Goal: Transaction & Acquisition: Purchase product/service

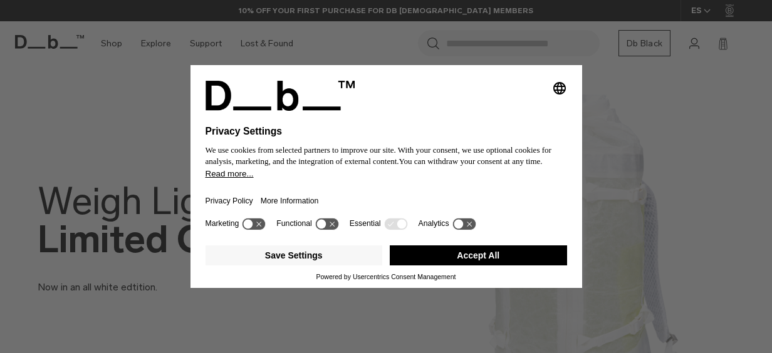
click at [467, 253] on button "Accept All" at bounding box center [478, 256] width 177 height 20
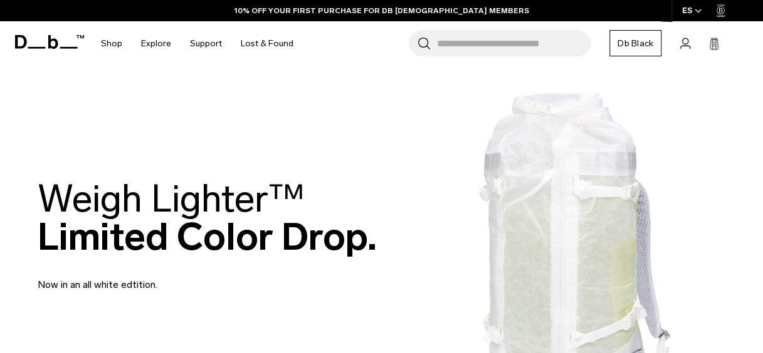
click at [697, 13] on icon "button" at bounding box center [698, 10] width 6 height 3
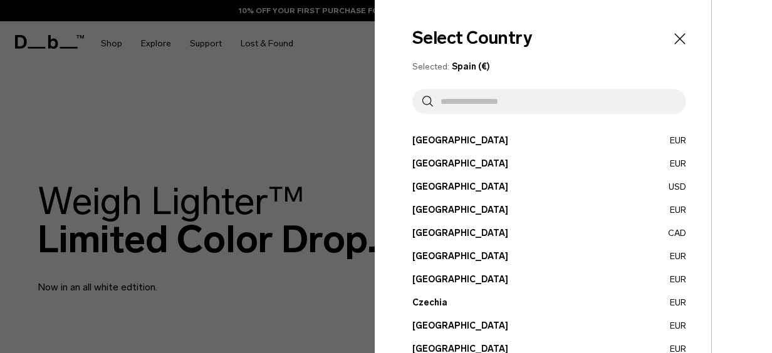
click at [467, 65] on span "Spain (€)" at bounding box center [471, 66] width 38 height 11
click at [674, 43] on icon "Close" at bounding box center [679, 38] width 11 height 11
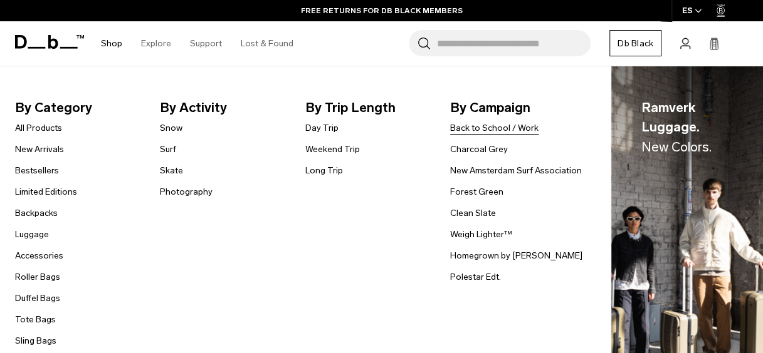
click at [482, 130] on link "Back to School / Work" at bounding box center [494, 128] width 88 height 13
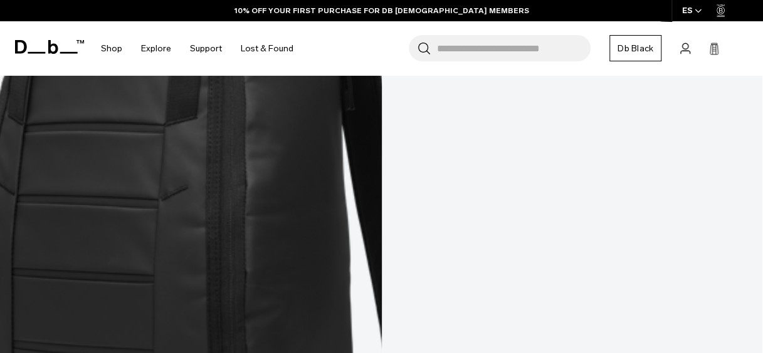
scroll to position [4198, 0]
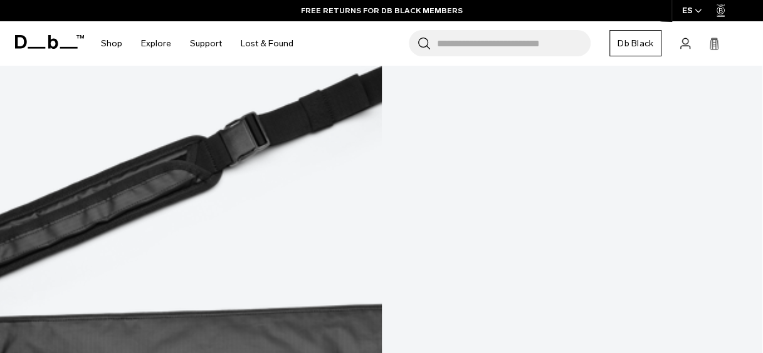
scroll to position [5063, 0]
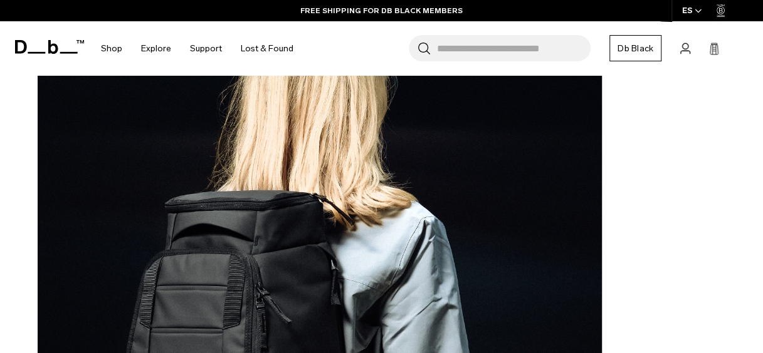
scroll to position [3321, 0]
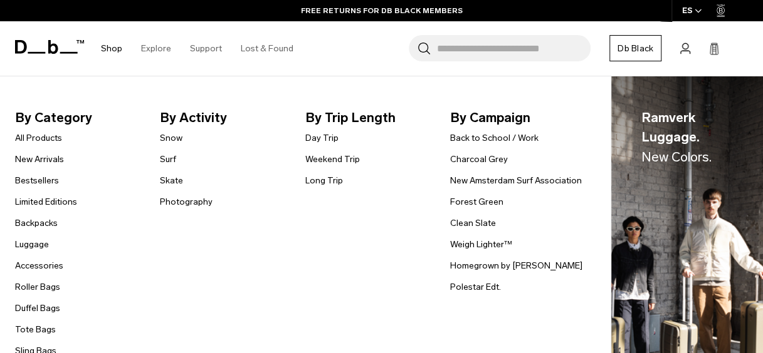
click at [109, 48] on link "Shop" at bounding box center [111, 48] width 21 height 44
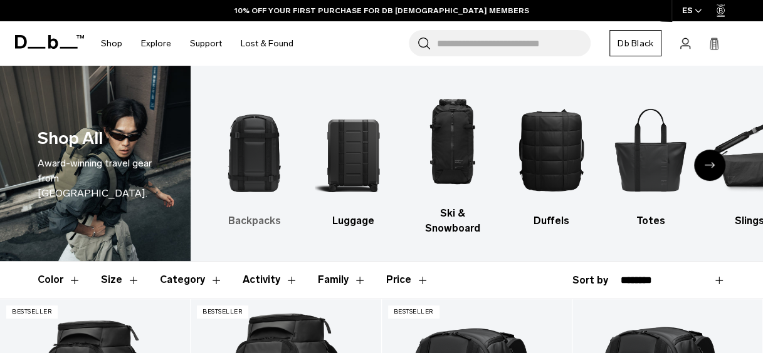
click at [262, 163] on img "1 / 10" at bounding box center [254, 149] width 77 height 115
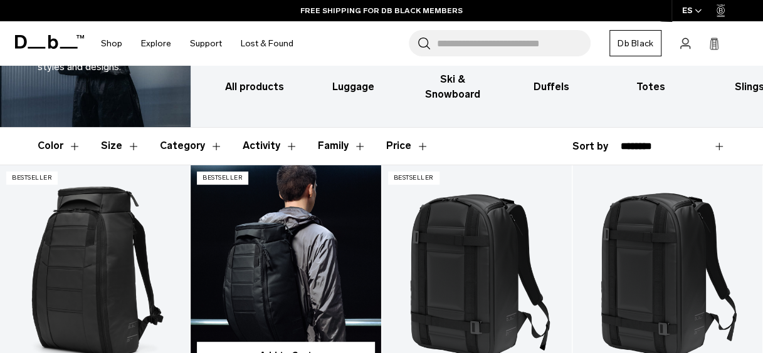
scroll to position [125, 0]
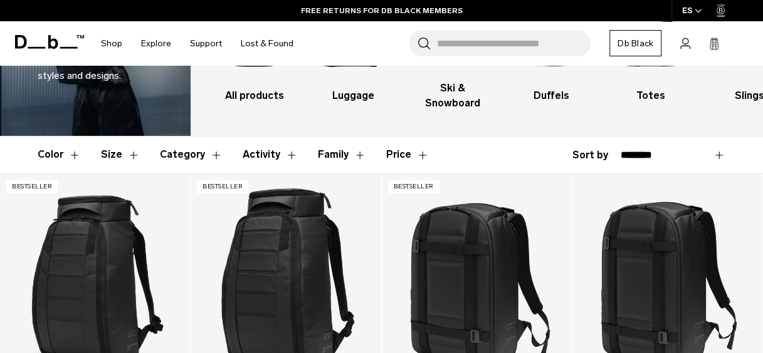
click at [208, 154] on button "Category" at bounding box center [191, 155] width 63 height 36
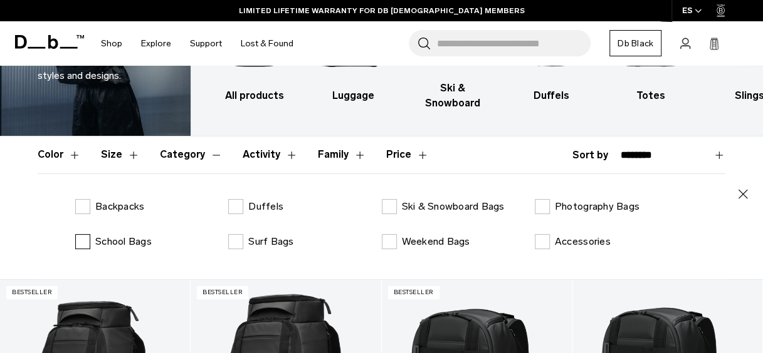
click at [88, 241] on label "School Bags" at bounding box center [113, 241] width 76 height 15
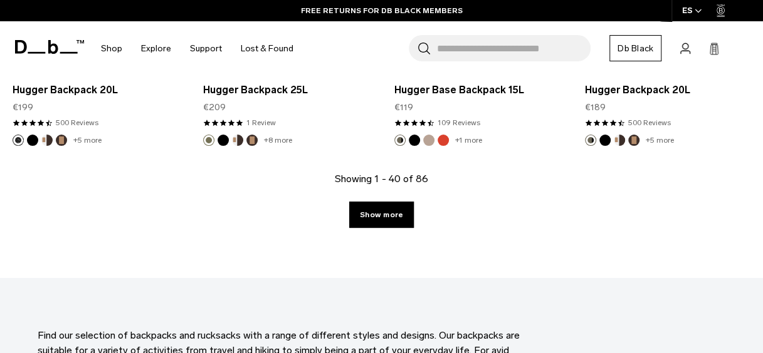
scroll to position [3384, 0]
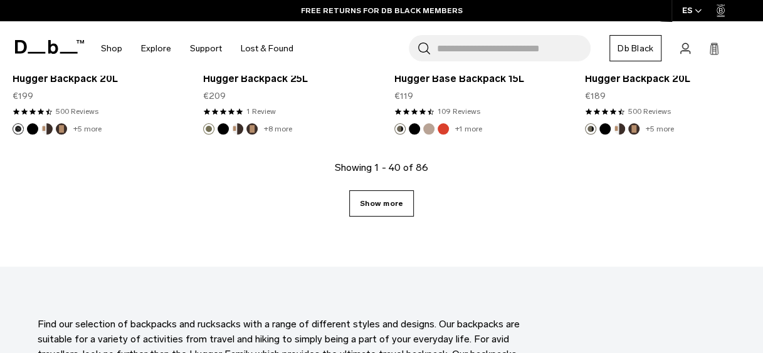
click at [390, 192] on link "Show more" at bounding box center [381, 203] width 65 height 26
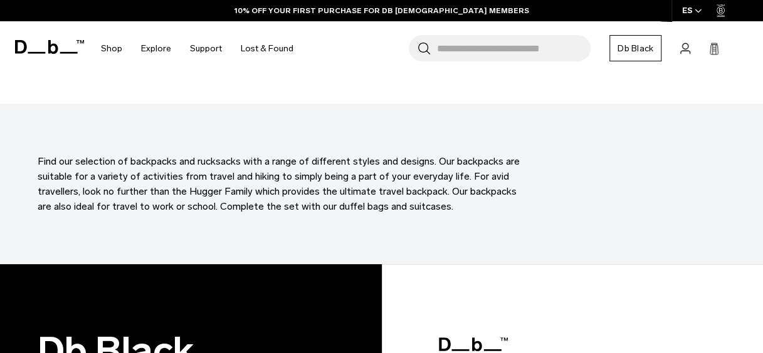
scroll to position [6542, 0]
